Goal: Task Accomplishment & Management: Contribute content

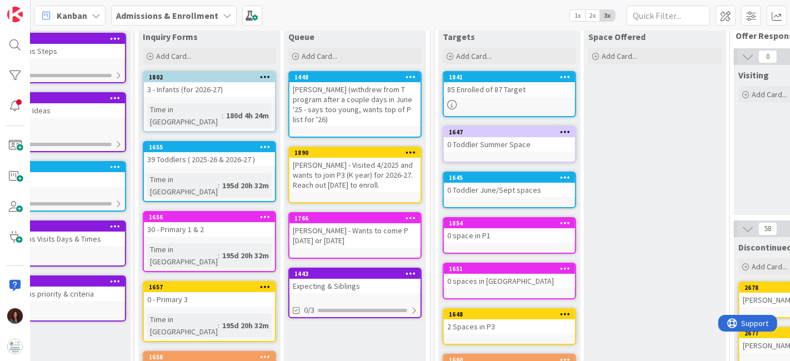
scroll to position [0, 192]
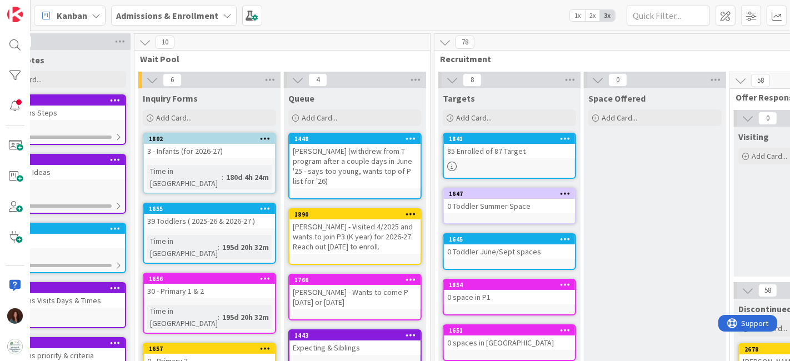
click at [157, 7] on div "Admissions & Enrollment" at bounding box center [174, 16] width 126 height 20
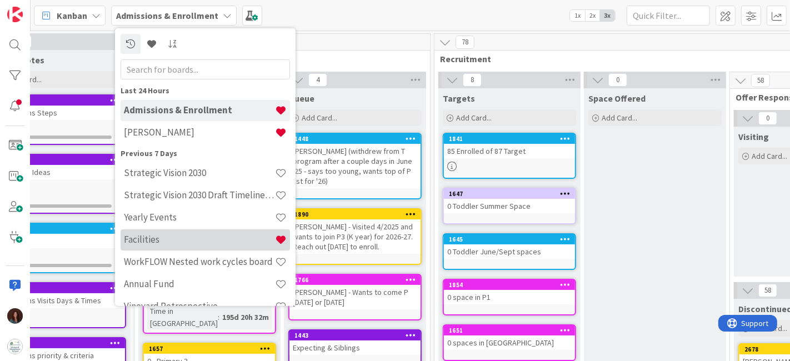
click at [182, 240] on h4 "Facilities" at bounding box center [199, 239] width 151 height 11
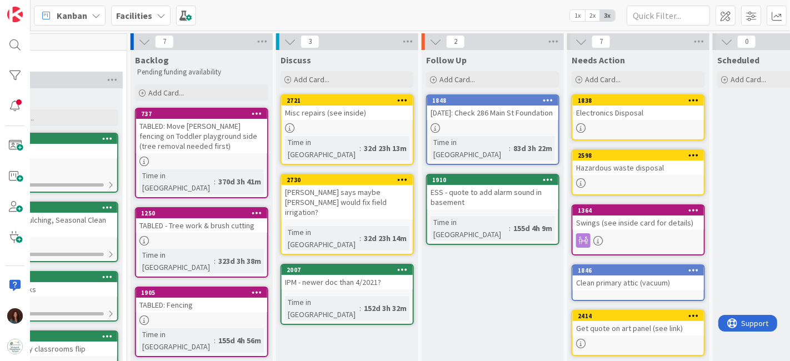
scroll to position [62, 786]
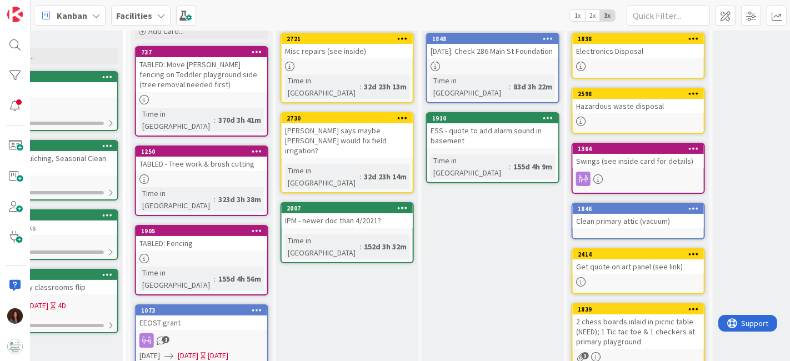
click at [404, 114] on icon at bounding box center [403, 118] width 11 height 8
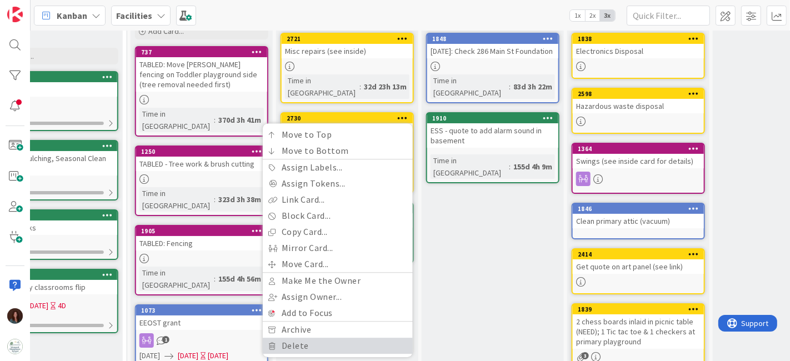
click at [364, 338] on link "Delete" at bounding box center [338, 346] width 150 height 16
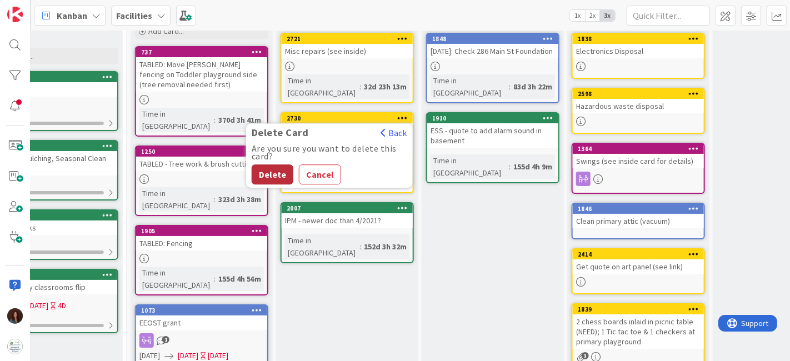
click at [279, 164] on button "Delete" at bounding box center [273, 174] width 42 height 20
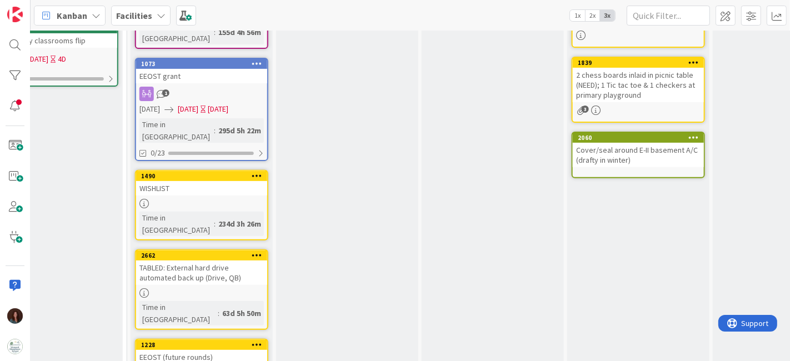
scroll to position [185, 786]
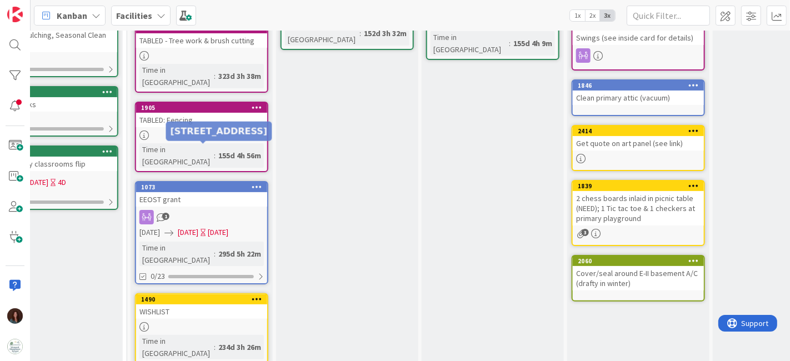
click at [206, 192] on div "EEOST grant" at bounding box center [201, 199] width 131 height 14
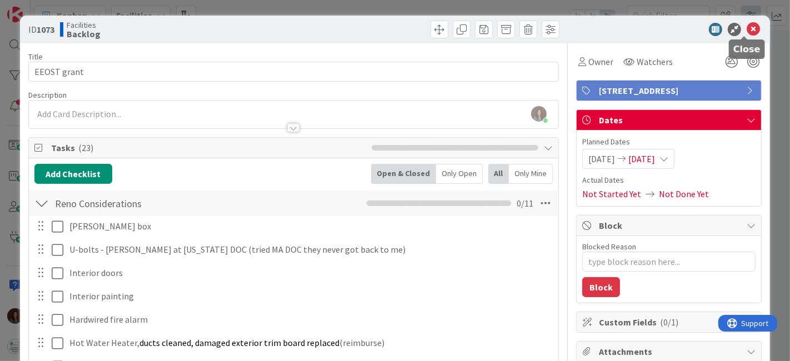
drag, startPoint x: 742, startPoint y: 29, endPoint x: 741, endPoint y: 12, distance: 17.3
click at [746, 30] on icon at bounding box center [752, 29] width 13 height 13
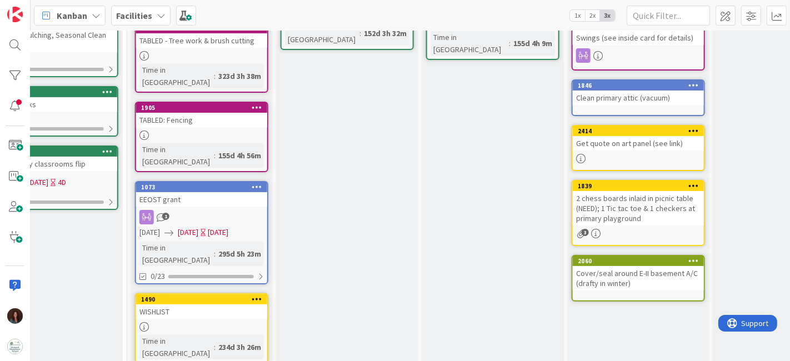
click at [147, 21] on span "Facilities" at bounding box center [134, 15] width 36 height 13
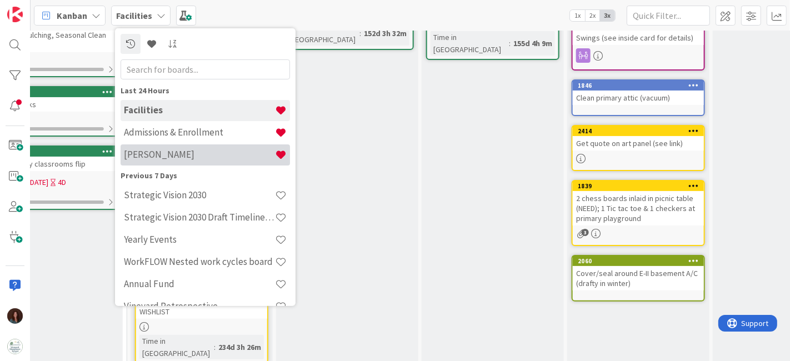
click at [160, 155] on h4 "[PERSON_NAME]" at bounding box center [199, 154] width 151 height 11
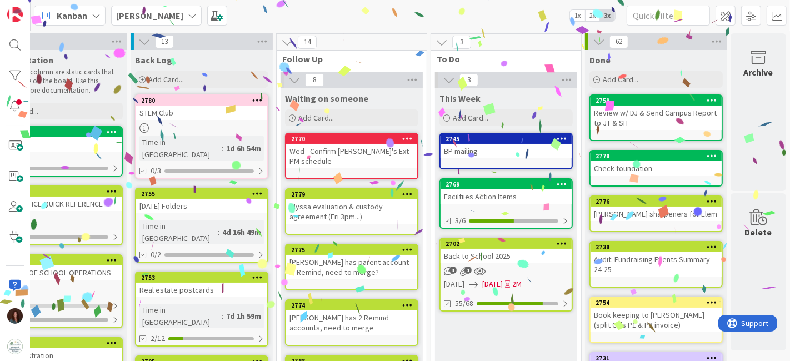
scroll to position [62, 58]
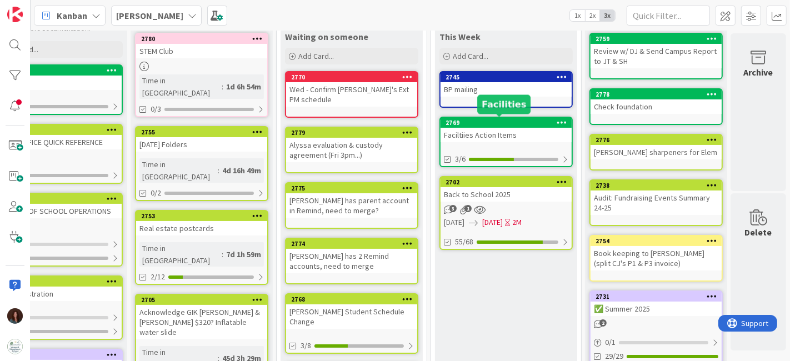
click at [504, 121] on div "2769" at bounding box center [508, 123] width 126 height 8
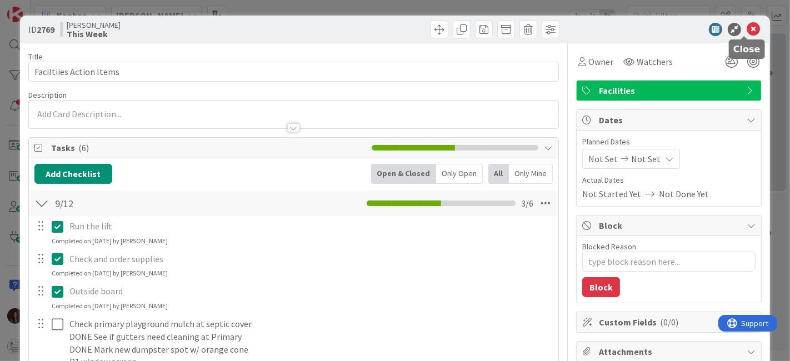
drag, startPoint x: 742, startPoint y: 29, endPoint x: 774, endPoint y: 59, distance: 44.4
click at [746, 29] on icon at bounding box center [752, 29] width 13 height 13
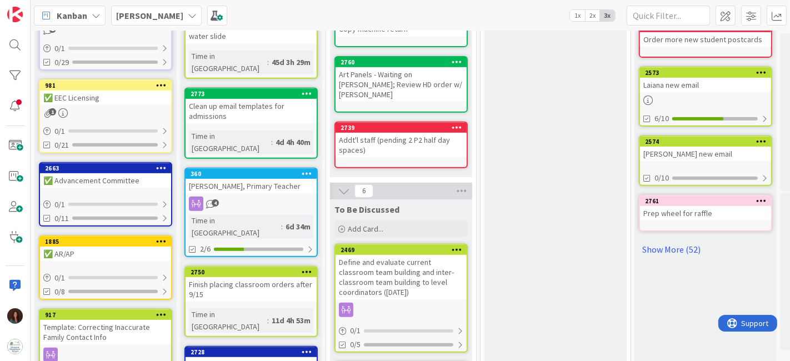
scroll to position [431, 0]
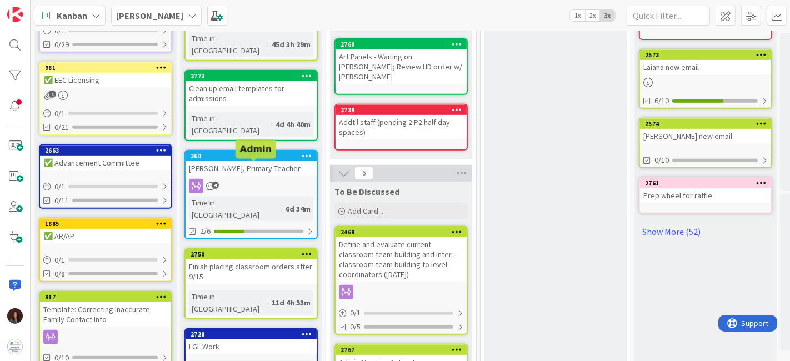
click at [243, 259] on div "Finish placing classroom orders after 9/15" at bounding box center [250, 271] width 131 height 24
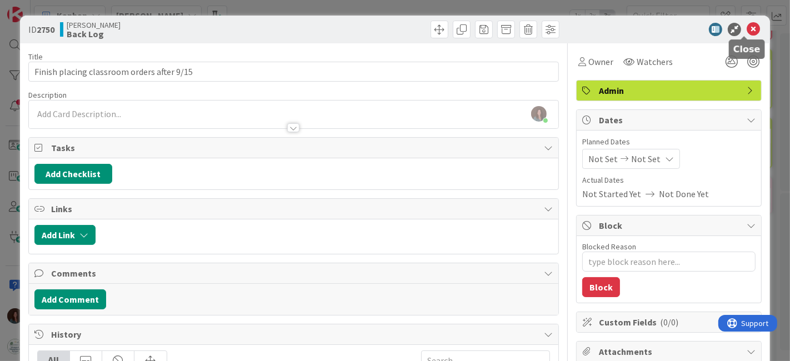
click at [746, 31] on icon at bounding box center [752, 29] width 13 height 13
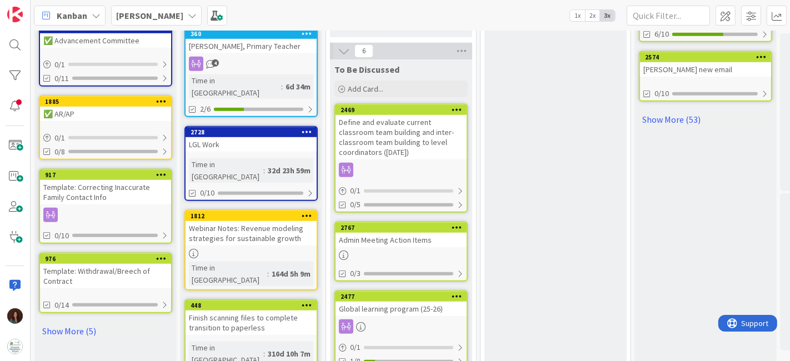
scroll to position [617, 0]
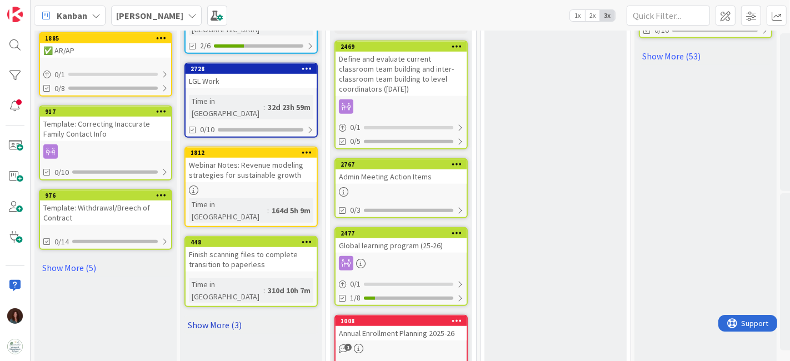
click at [224, 316] on link "Show More (3)" at bounding box center [250, 325] width 133 height 18
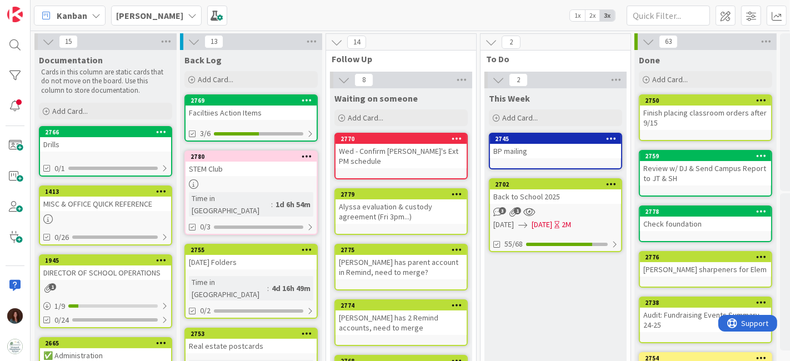
scroll to position [0, 58]
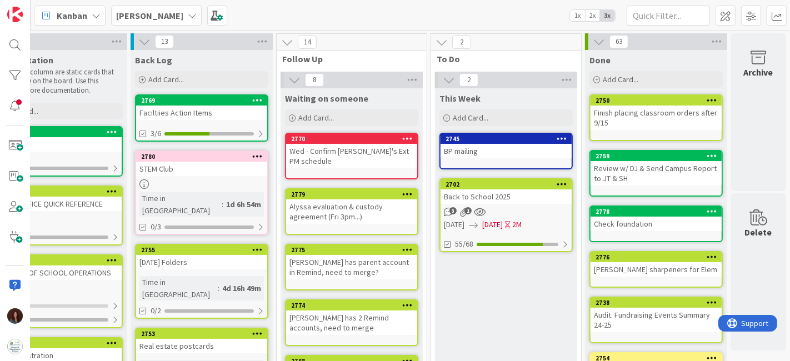
click at [490, 151] on div "BP mailing" at bounding box center [505, 151] width 131 height 14
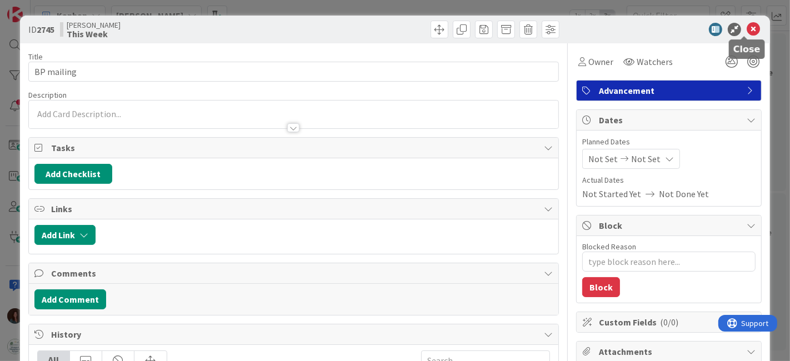
click at [746, 31] on icon at bounding box center [752, 29] width 13 height 13
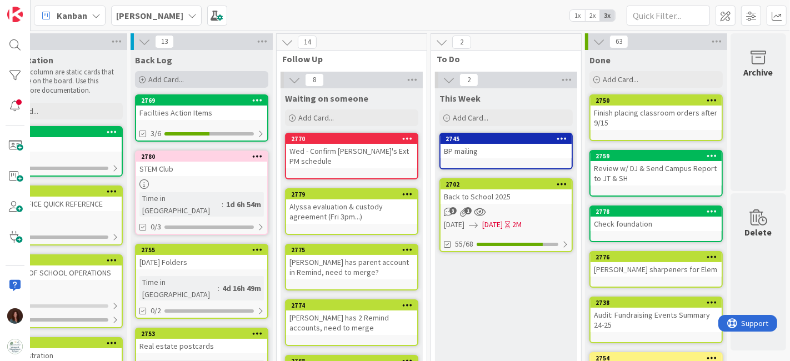
click at [222, 75] on div "Add Card..." at bounding box center [201, 79] width 133 height 17
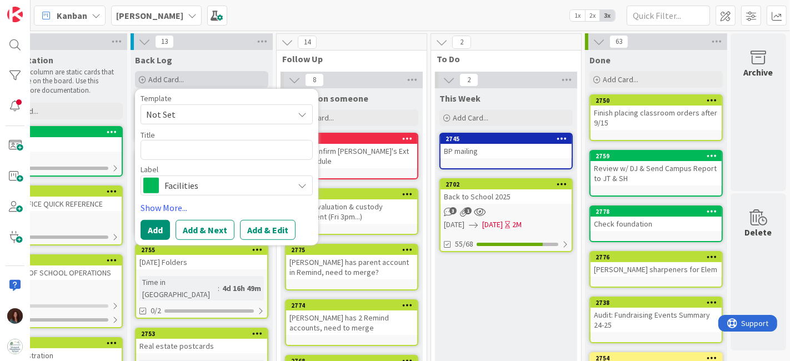
type textarea "x"
type textarea "G"
type textarea "x"
type textarea "GI"
type textarea "x"
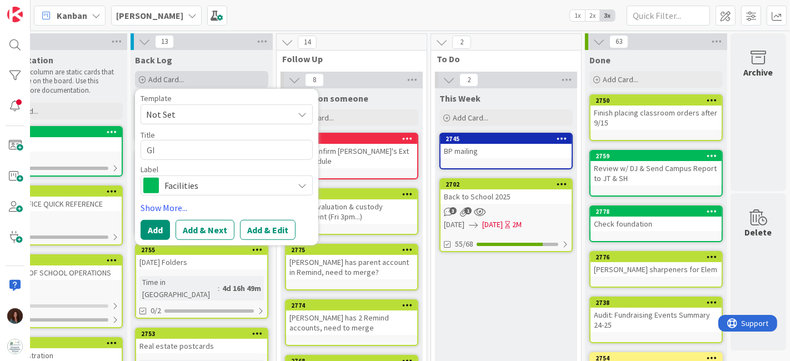
type textarea "GIK"
type textarea "x"
type textarea "GIK"
type textarea "x"
type textarea "GIK t"
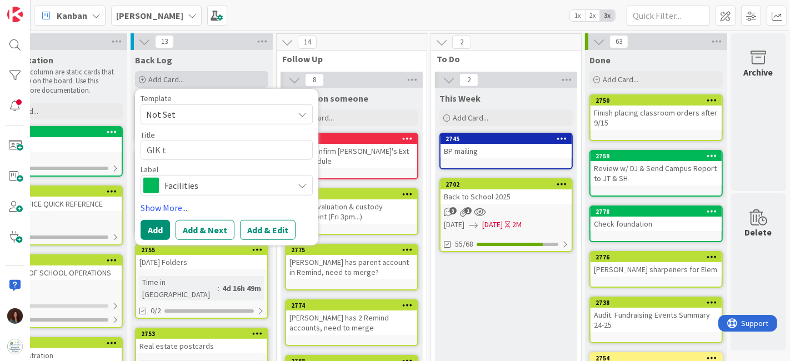
type textarea "x"
type textarea "GIK to"
type textarea "x"
type textarea "GIK to"
type textarea "x"
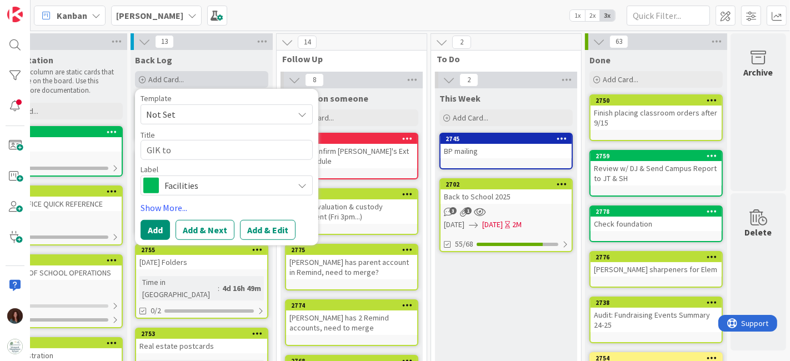
type textarea "GIK to K"
type textarea "x"
type textarea "GIK to"
type textarea "x"
type textarea "GIK to H"
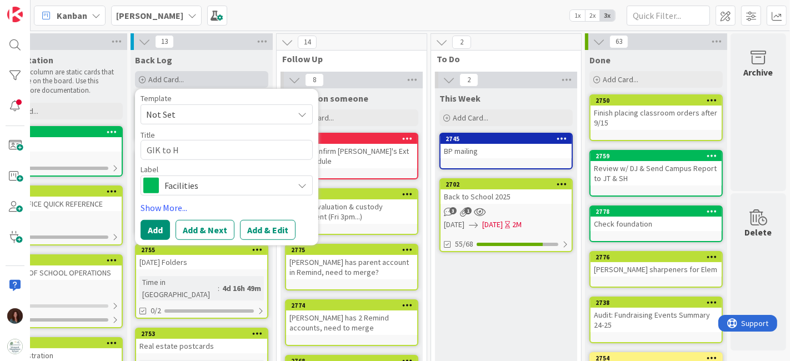
type textarea "x"
type textarea "GIK to Ha"
type textarea "x"
type textarea "GIK to Hae"
type textarea "x"
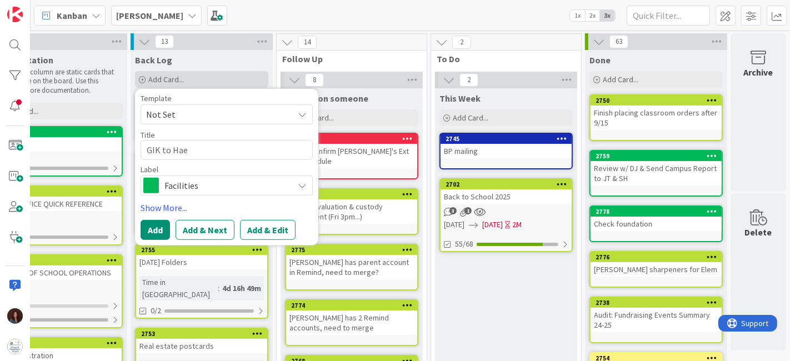
type textarea "GIK to Haes"
type textarea "x"
type textarea "GIK to [PERSON_NAME]"
type textarea "x"
type textarea "GIK to Haesel"
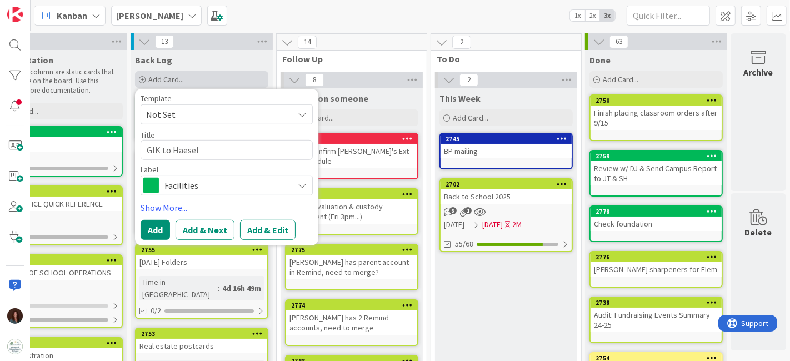
type textarea "x"
type textarea "GIK to Haeselb"
type textarea "x"
type textarea "GIK to Haeselbar"
type textarea "x"
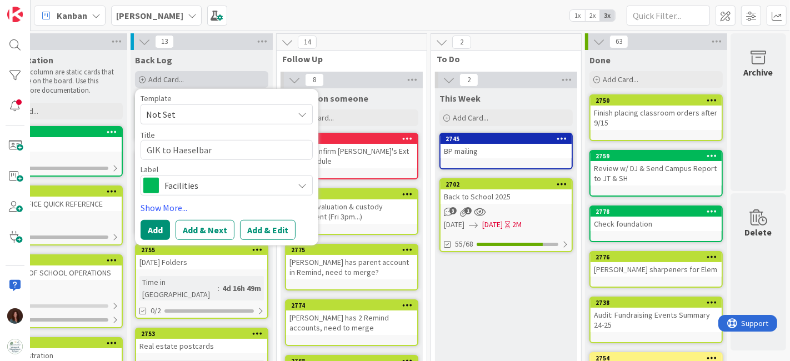
type textarea "GIK to Haeselbart"
type textarea "x"
type textarea "GIK to Haeselbarth"
type textarea "x"
type textarea "GIK to Haeselbartha"
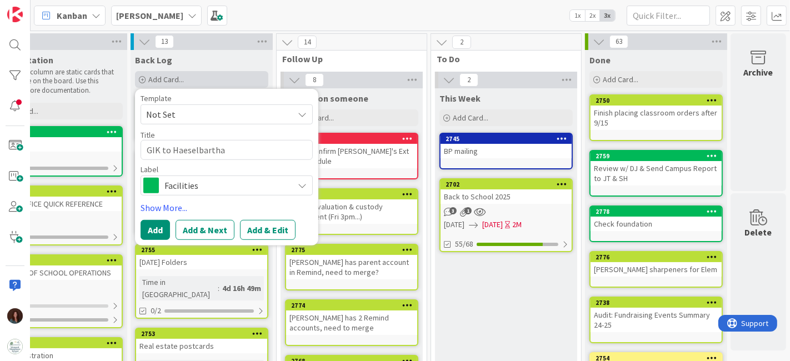
type textarea "x"
type textarea "GIK to Haeselbarthas"
type textarea "x"
type textarea "GIK to Haeselbarthas"
type textarea "x"
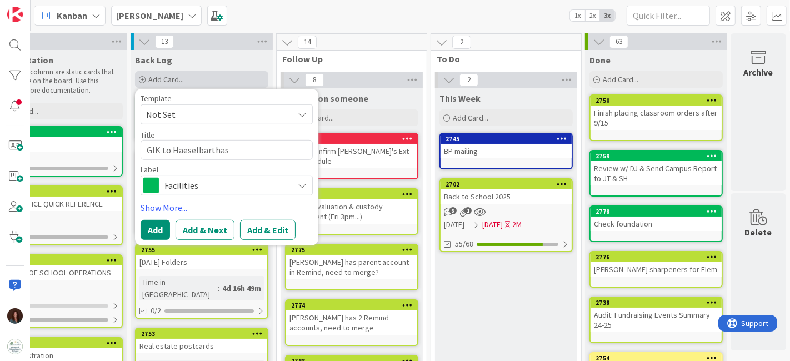
type textarea "GIK to Haeselbarthas"
type textarea "x"
type textarea "GIK to Haeselbartha"
type textarea "x"
type textarea "GIK to Haeselbarth"
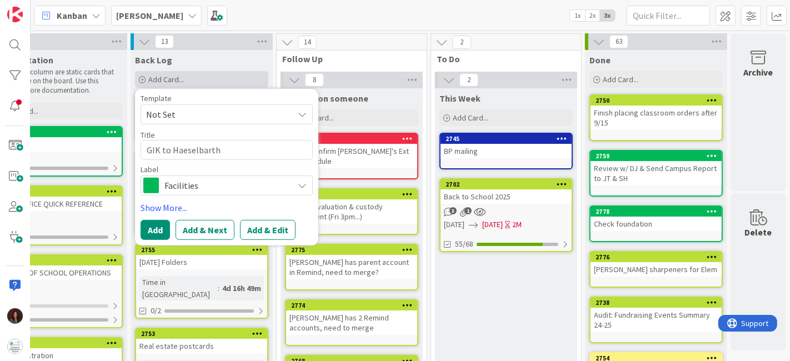
type textarea "x"
type textarea "GIK to Haeselbarths"
type textarea "x"
type textarea "GIK to Haeselbarths"
type textarea "x"
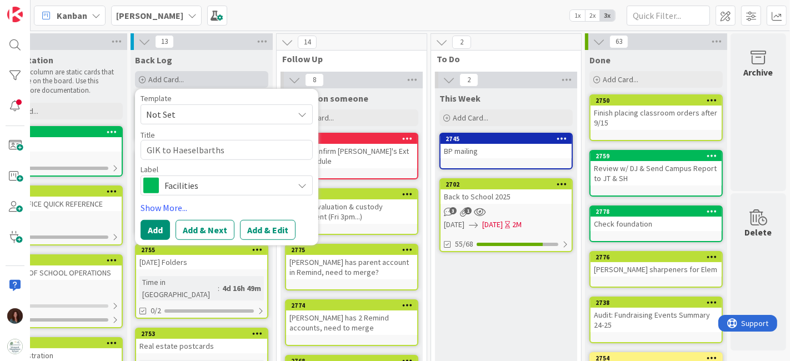
type textarea "GIK to Haeselbarths f"
type textarea "x"
type textarea "GIK to Haeselbarths fr"
type textarea "x"
type textarea "GIK to Haeselbarths fro"
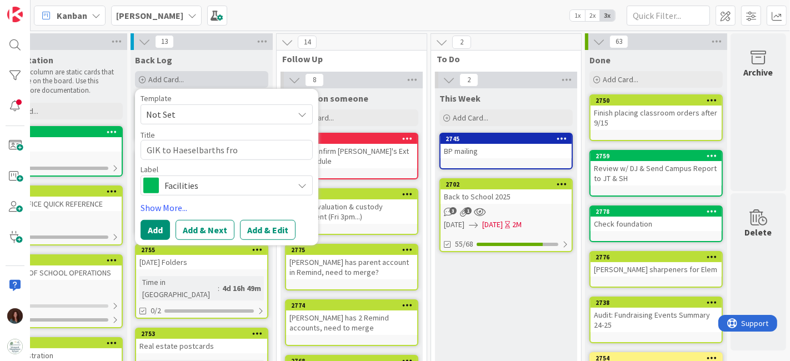
type textarea "x"
type textarea "GIK to Haeselbarths fr"
type textarea "x"
type textarea "GIK to Haeselbarths f"
type textarea "x"
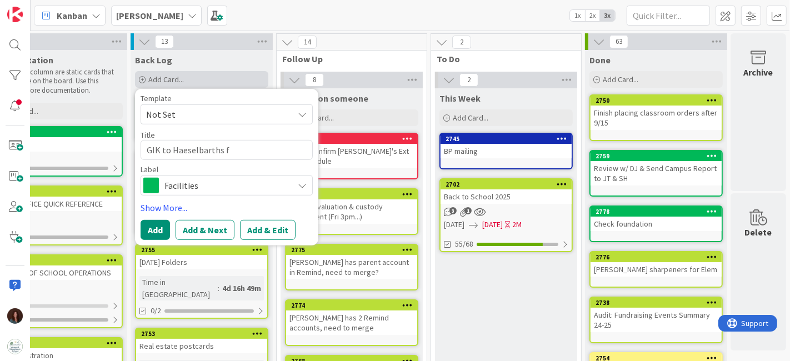
type textarea "GIK to Haeselbarths fo"
type textarea "x"
type textarea "GIK to Haeselbarths for"
type textarea "x"
type textarea "GIK to Haeselbarths for $"
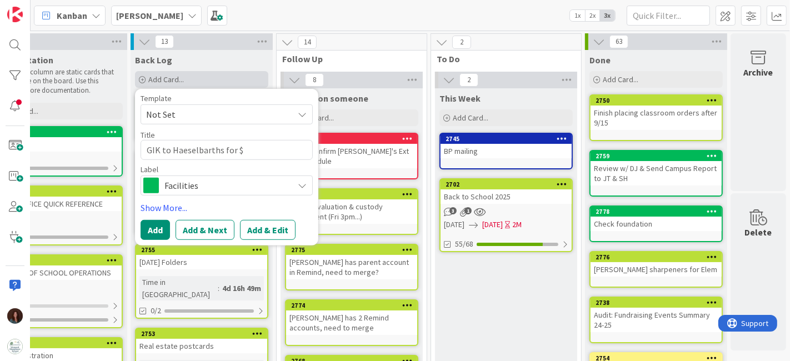
type textarea "x"
type textarea "GIK to Haeselbarths for $3"
type textarea "x"
type textarea "GIK to Haeselbarths for $3K"
type textarea "x"
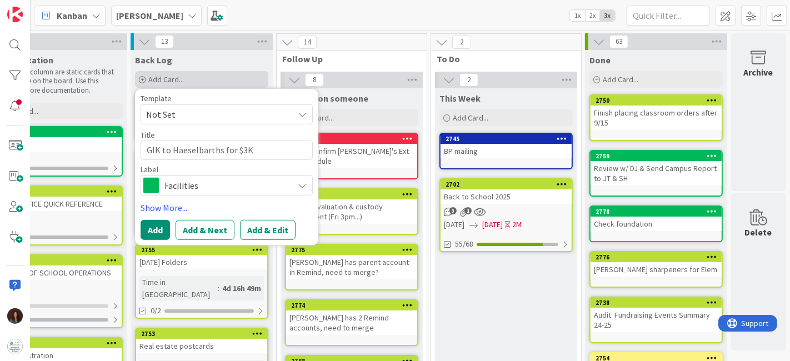
type textarea "GIK to Haeselbarths for $3K"
type textarea "x"
type textarea "GIK to Haeselbarths for $3K i"
type textarea "x"
type textarea "GIK to Haeselbarths for $3K ir"
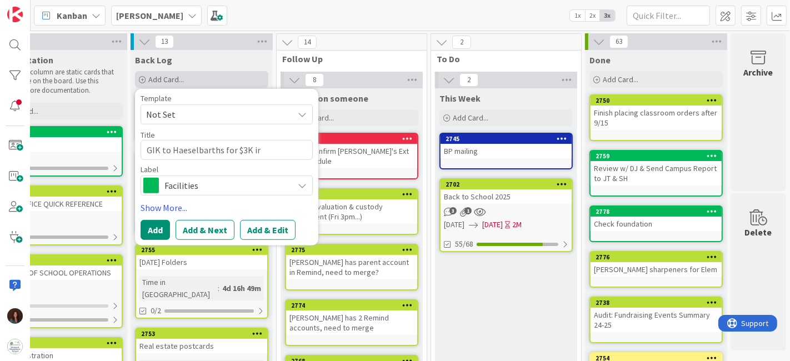
type textarea "x"
type textarea "GIK to Haeselbarths for $3K irr"
type textarea "x"
type textarea "GIK to Haeselbarths for $3K irri"
type textarea "x"
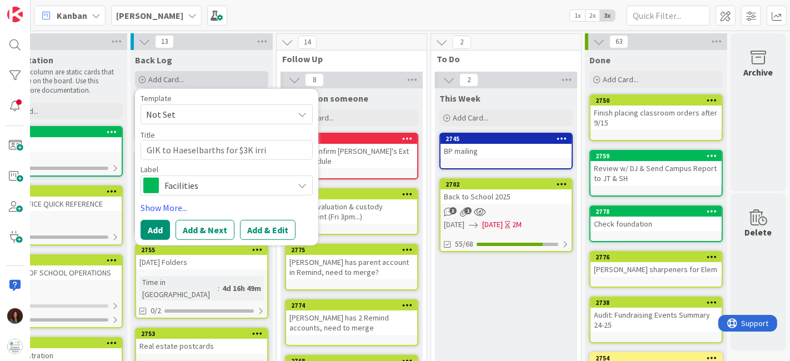
type textarea "GIK to Haeselbarths for $3K irrig"
type textarea "x"
type textarea "GIK to Haeselbarths for $3K irriga"
type textarea "x"
type textarea "GIK to Haeselbarths for $3K irrigato"
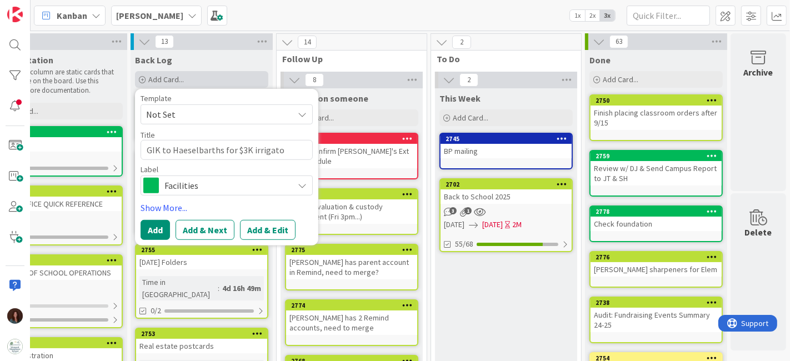
type textarea "x"
type textarea "GIK to Haeselbarths for $3K irrigatoi"
type textarea "x"
type textarea "GIK to Haeselbarths for $3K irrigatoin"
type textarea "x"
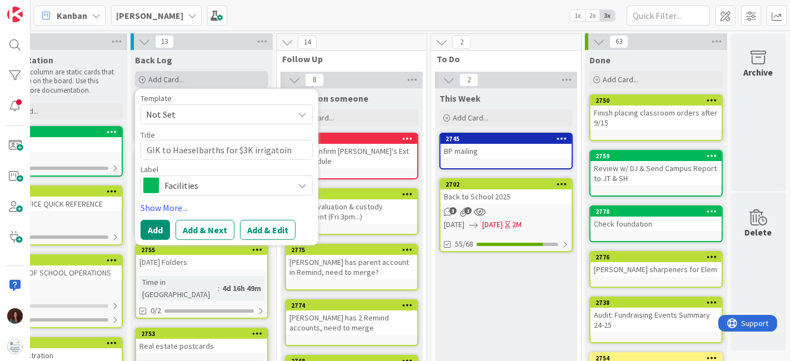
type textarea "GIK to Haeselbarths for $3K irrigatoin"
type textarea "x"
type textarea "GIK to Haeselbarths for $3K irrigatoin"
type textarea "x"
type textarea "GIK to Haeselbarths for $3K irrigatoi"
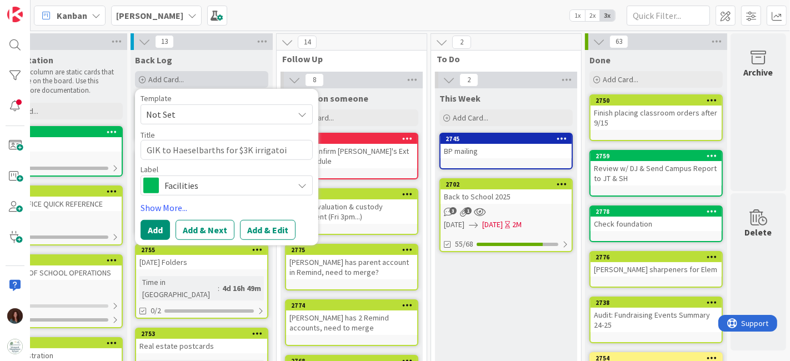
type textarea "x"
type textarea "GIK to Haeselbarths for $3K irrigato"
type textarea "x"
type textarea "GIK to Haeselbarths for $3K irrigat"
type textarea "x"
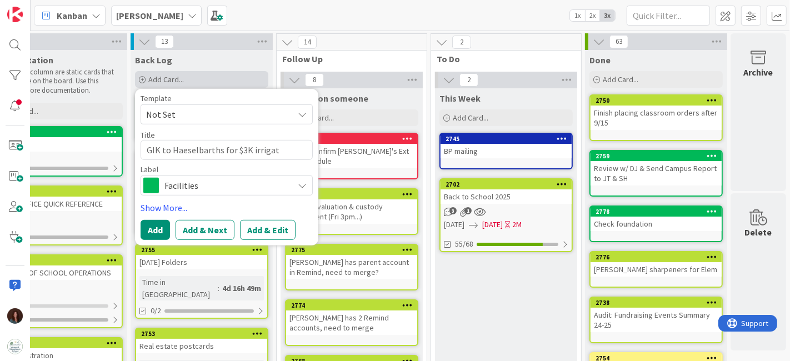
type textarea "GIK to Haeselbarths for $3K irrigati"
type textarea "x"
type textarea "GIK to Haeselbarths for $3K irrigatio"
type textarea "x"
type textarea "GIK to Haeselbarths for $3K irrigation"
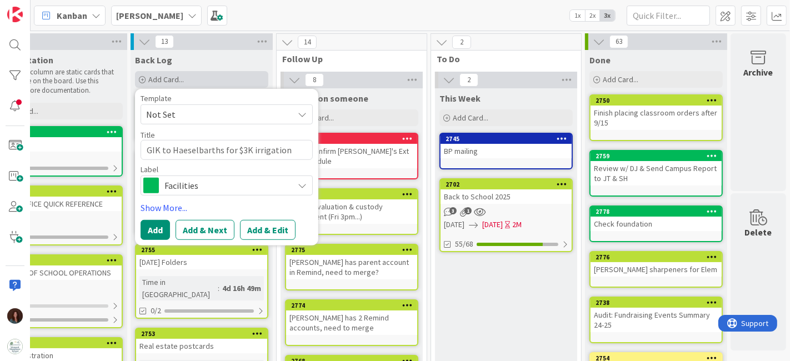
type textarea "x"
type textarea "GIK to Haeselbarths for $3K irrigation +"
type textarea "x"
type textarea "GIK to Haeselbarths for $3K irrigation +"
type textarea "x"
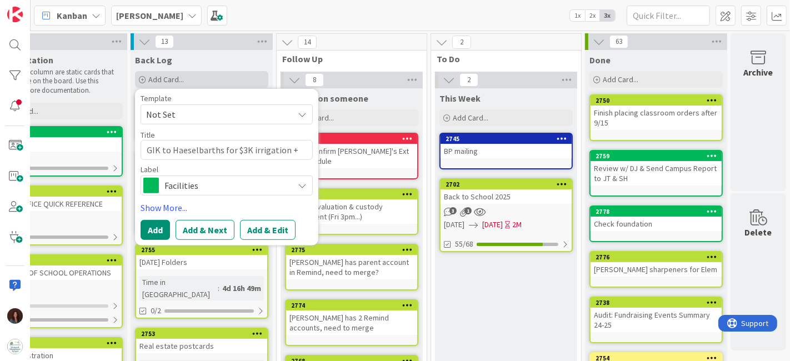
type textarea "GIK to Haeselbarths for $3K irrigation + h"
type textarea "x"
type textarea "GIK to Haeselbarths for $3K irrigation + hy"
type textarea "x"
type textarea "GIK to Haeselbarths for $3K irrigation + hyd"
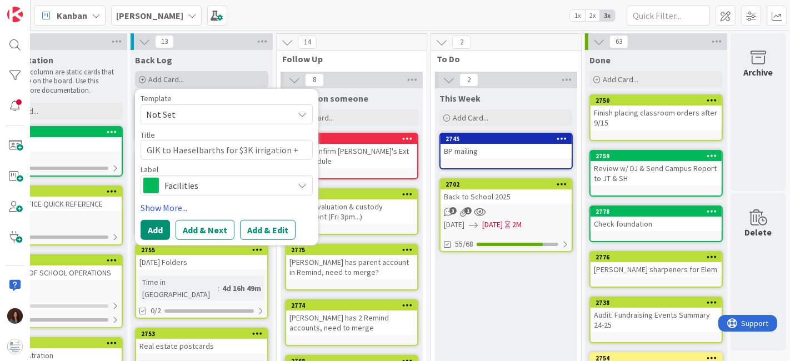
type textarea "x"
type textarea "GIK to Haeselbarths for $3K irrigation + hydr"
type textarea "x"
type textarea "GIK to Haeselbarths for $3K irrigation + hydro"
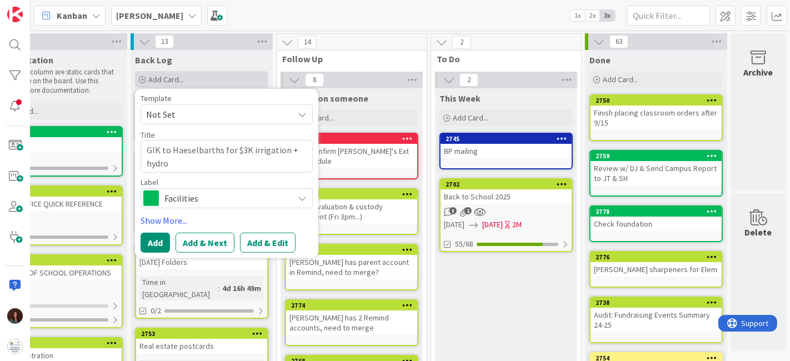
type textarea "x"
type textarea "GIK to Haeselbarths for $3K irrigation + hydrop"
type textarea "x"
type textarea "GIK to Haeselbarths for $3K irrigation + hydro"
type textarea "x"
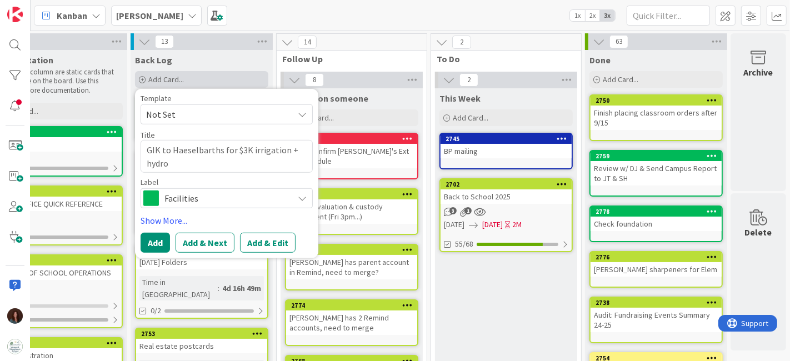
type textarea "GIK to Haeselbarths for $3K irrigation + hydros"
type textarea "x"
type textarea "GIK to Haeselbarths for $3K irrigation + hydrose"
type textarea "x"
type textarea "GIK to Haeselbarths for $3K irrigation + hydrosee"
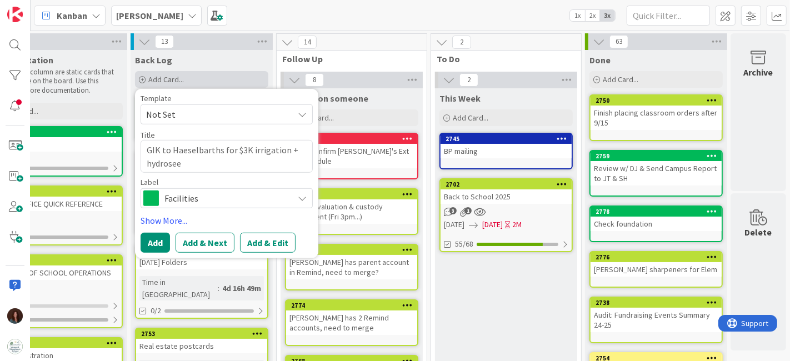
type textarea "x"
type textarea "GIK to Haeselbarths for $3K irrigation + hydroseed"
type textarea "x"
type textarea "GIK to Haeselbarths for $3K irrigation + hydroseedi"
type textarea "x"
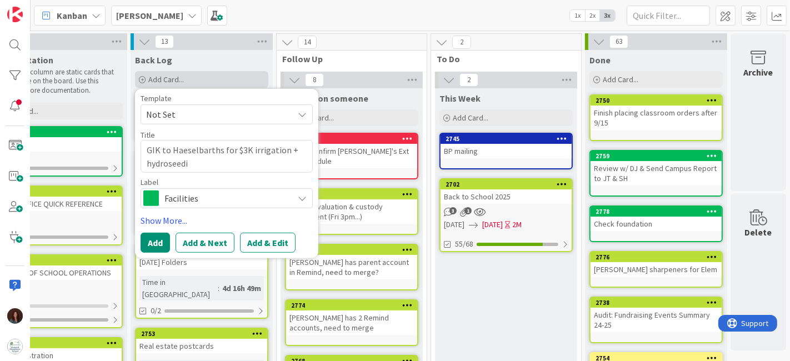
type textarea "GIK to Haeselbarths for $3K irrigation + hydroseedin"
type textarea "x"
type textarea "GIK to Haeselbarths for $3K irrigation + hydroseeding"
click at [198, 195] on span "Facilities" at bounding box center [225, 198] width 123 height 16
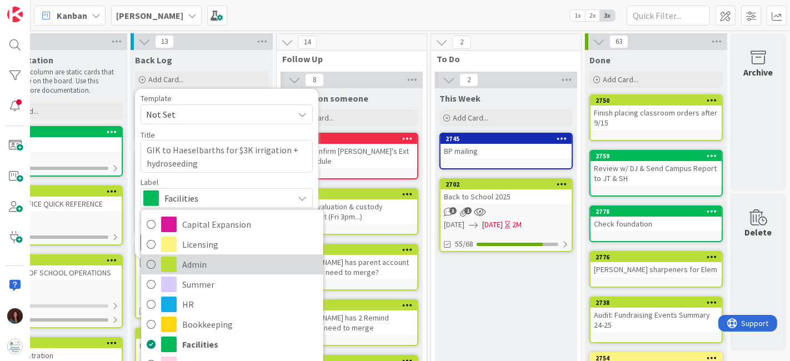
click at [225, 261] on span "Admin" at bounding box center [249, 264] width 135 height 17
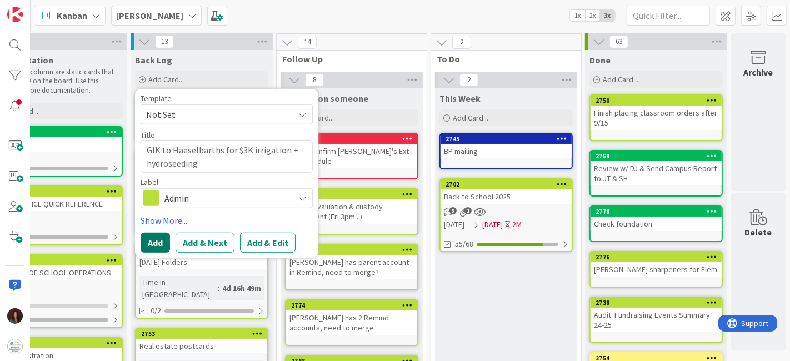
click at [154, 239] on button "Add" at bounding box center [154, 243] width 29 height 20
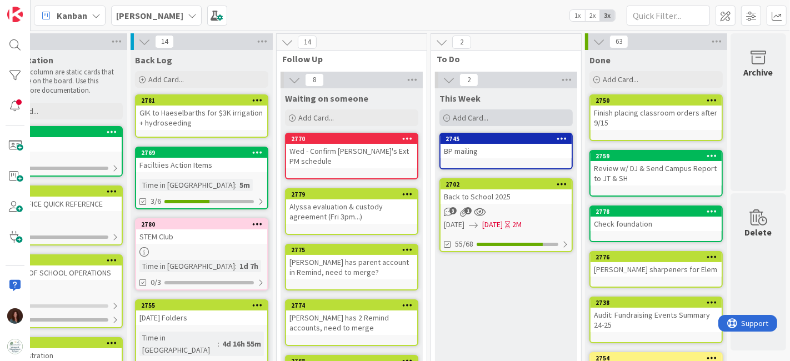
click at [489, 113] on div "Add Card..." at bounding box center [505, 117] width 133 height 17
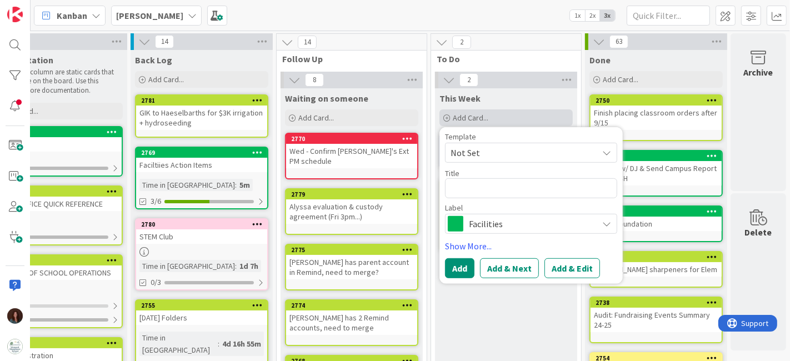
type textarea "x"
type textarea "T"
type textarea "x"
type textarea "T"
type textarea "x"
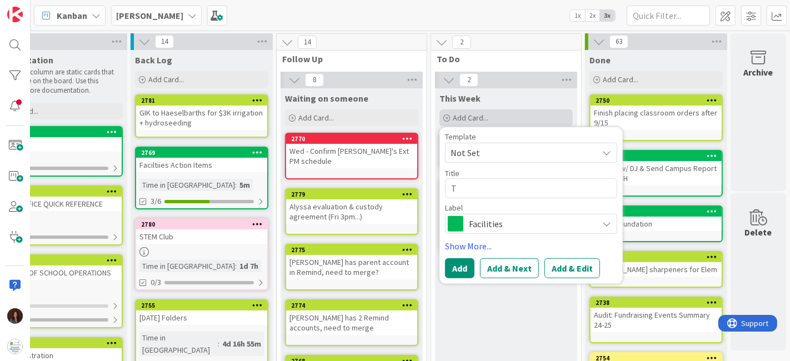
type textarea "T s"
type textarea "x"
type textarea "T sp"
type textarea "x"
type textarea "T spa"
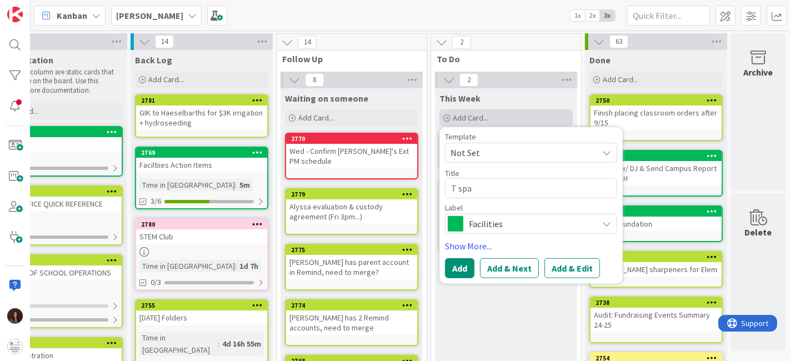
type textarea "x"
type textarea "T spac"
type textarea "x"
type textarea "T space"
type textarea "x"
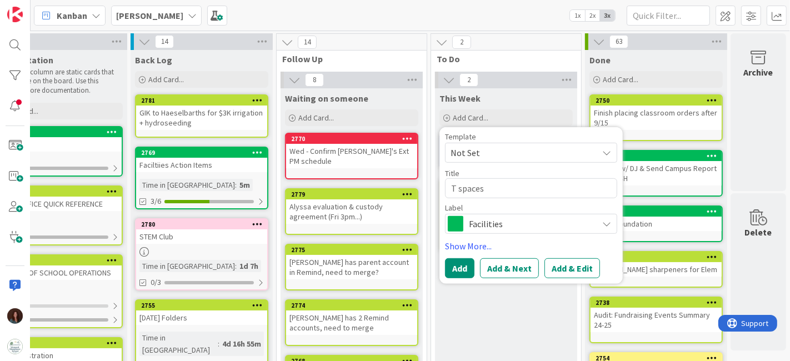
type textarea "T spaces"
click at [506, 219] on span "Facilities" at bounding box center [530, 224] width 123 height 16
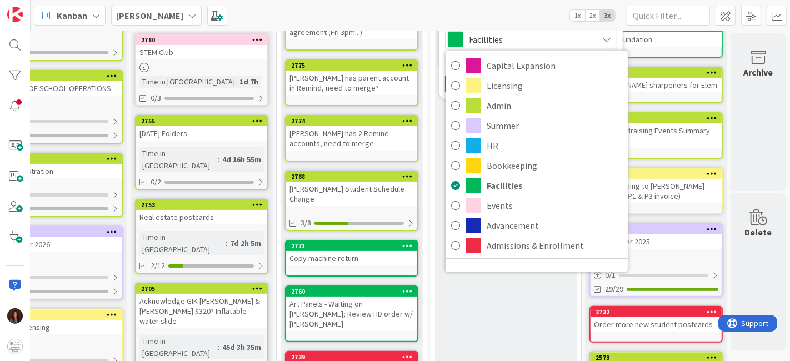
scroll to position [185, 58]
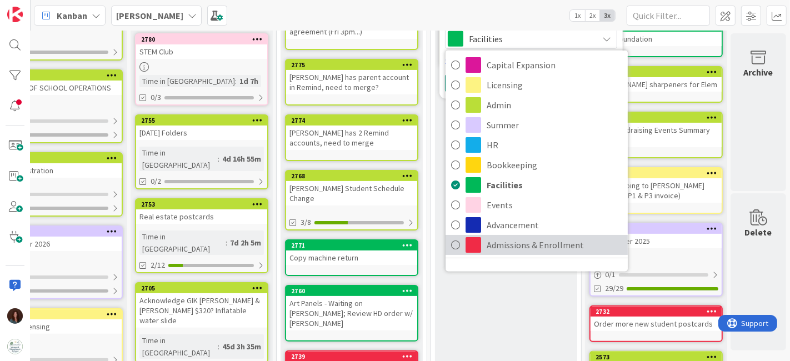
click at [534, 253] on link "Admissions & Enrollment" at bounding box center [536, 245] width 182 height 20
type textarea "x"
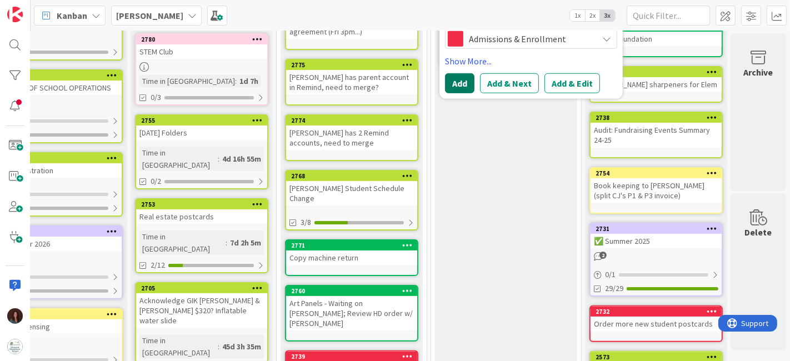
click at [456, 82] on button "Add" at bounding box center [459, 83] width 29 height 20
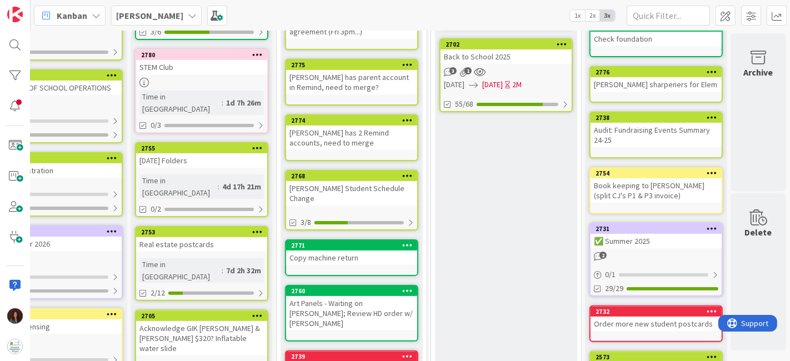
scroll to position [0, 58]
